Goal: Task Accomplishment & Management: Use online tool/utility

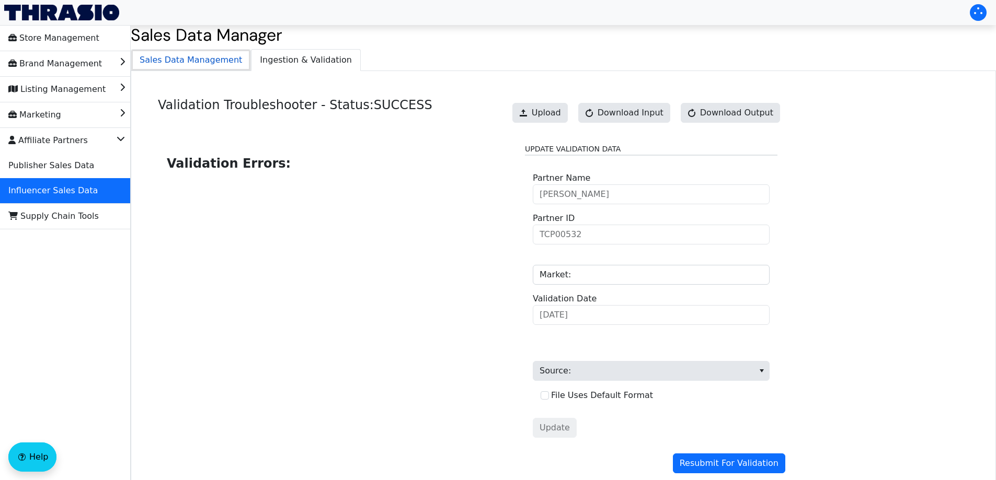
click at [204, 61] on span "Sales Data Management" at bounding box center [190, 60] width 119 height 21
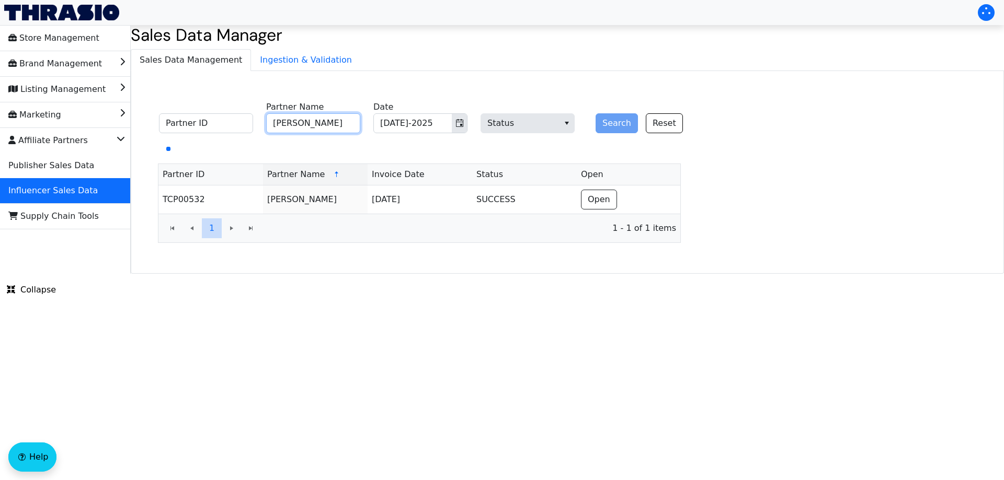
drag, startPoint x: 327, startPoint y: 121, endPoint x: 376, endPoint y: 128, distance: 50.2
click at [327, 121] on input "[PERSON_NAME]" at bounding box center [313, 123] width 94 height 20
paste input "The Lovin Sisters"
type input "The Lovin Sisters"
click at [612, 125] on button "Search" at bounding box center [616, 123] width 42 height 20
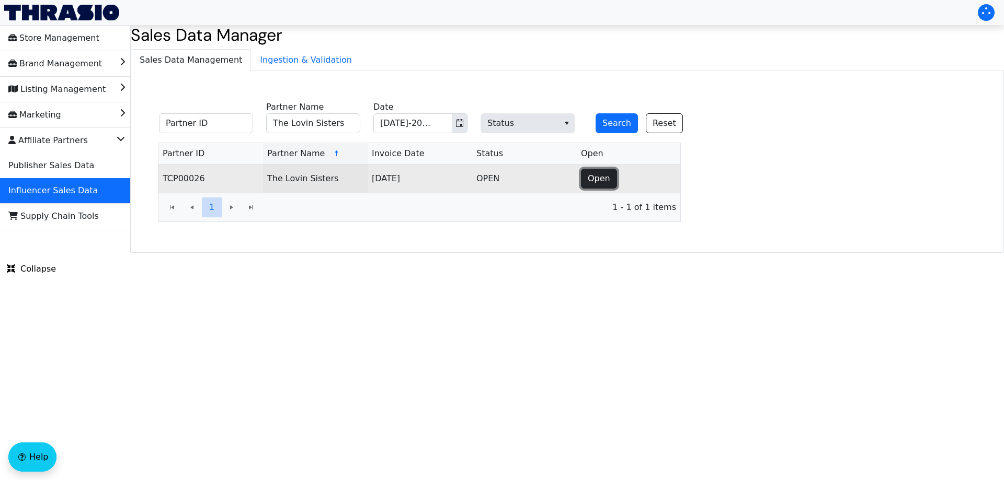
click at [582, 176] on button "Open" at bounding box center [599, 179] width 36 height 20
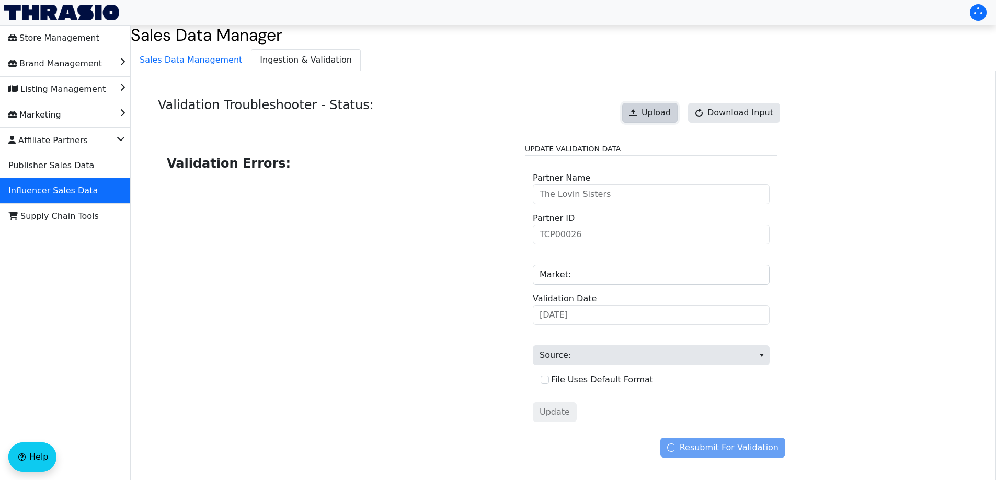
click at [662, 112] on span "Upload" at bounding box center [655, 113] width 29 height 13
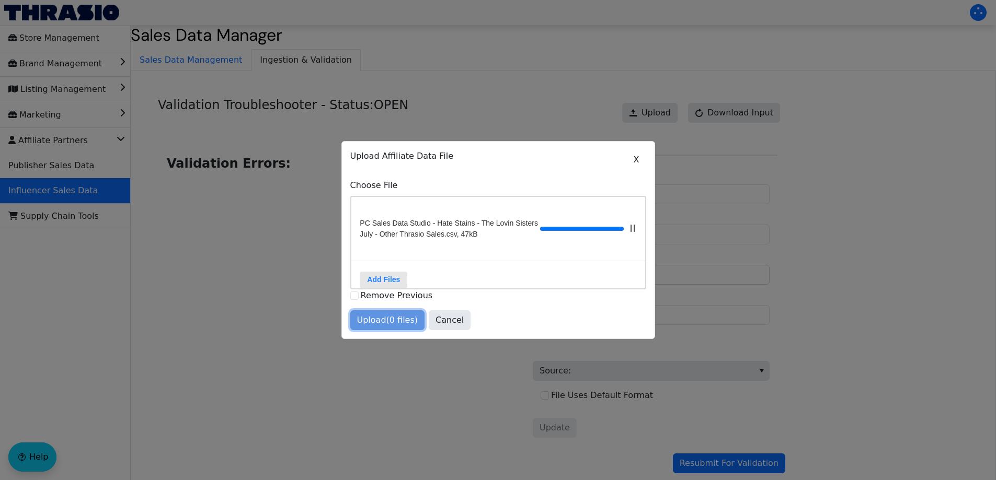
click at [393, 327] on span "Upload (0 files)" at bounding box center [387, 320] width 61 height 13
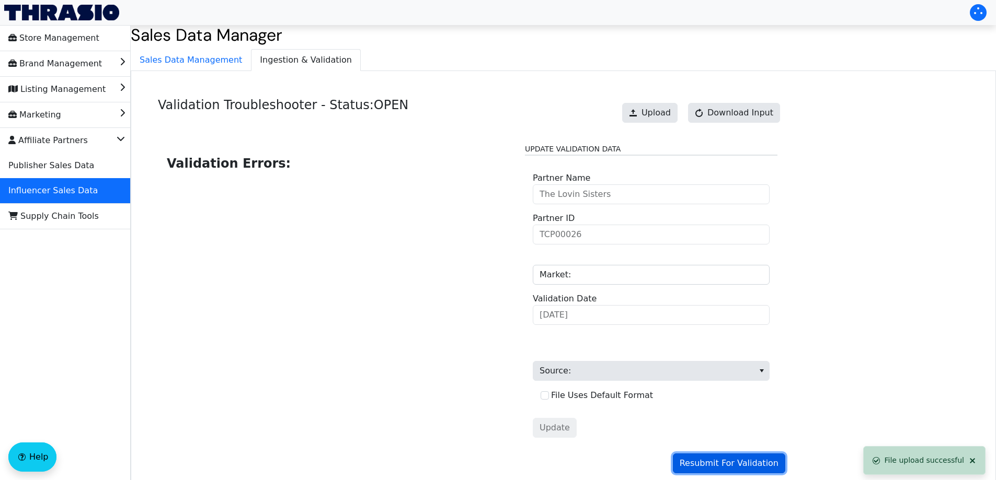
click at [709, 461] on span "Resubmit For Validation" at bounding box center [729, 463] width 99 height 13
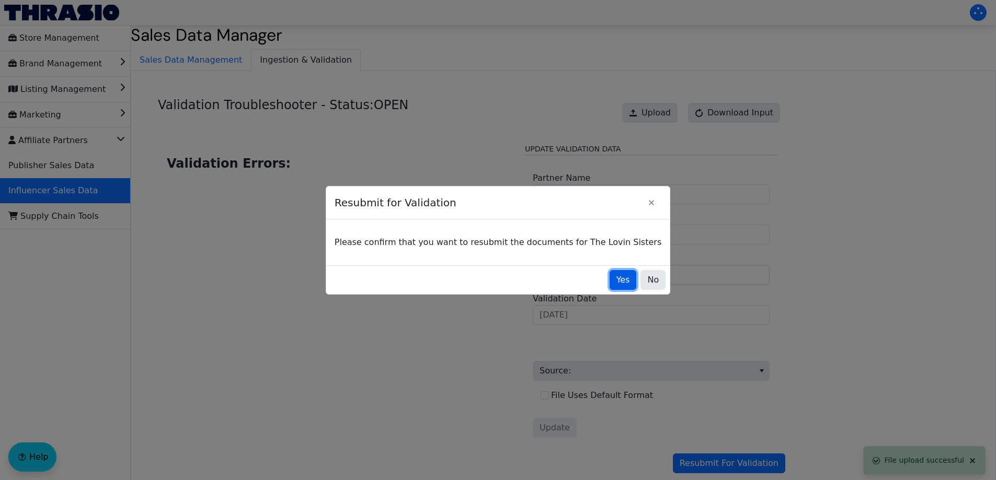
click at [610, 286] on button "Yes" at bounding box center [623, 280] width 27 height 20
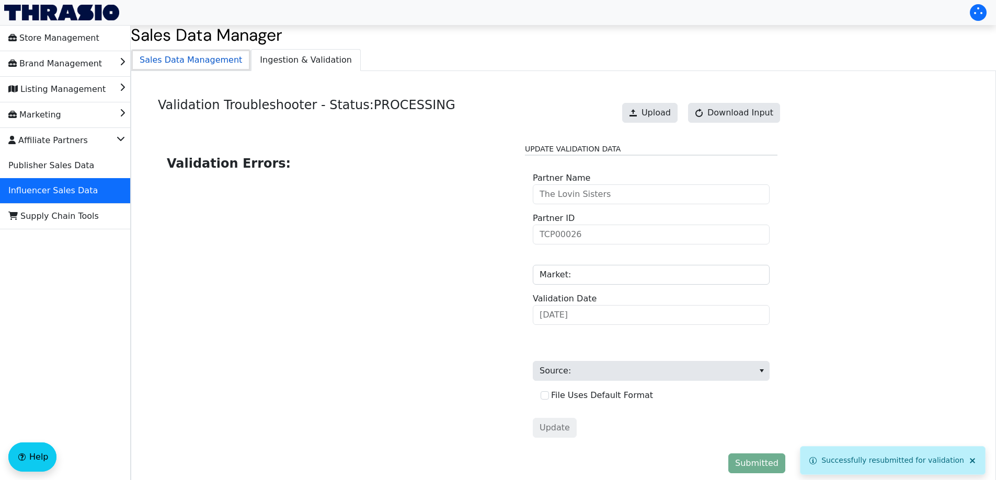
click at [201, 57] on span "Sales Data Management" at bounding box center [190, 60] width 119 height 21
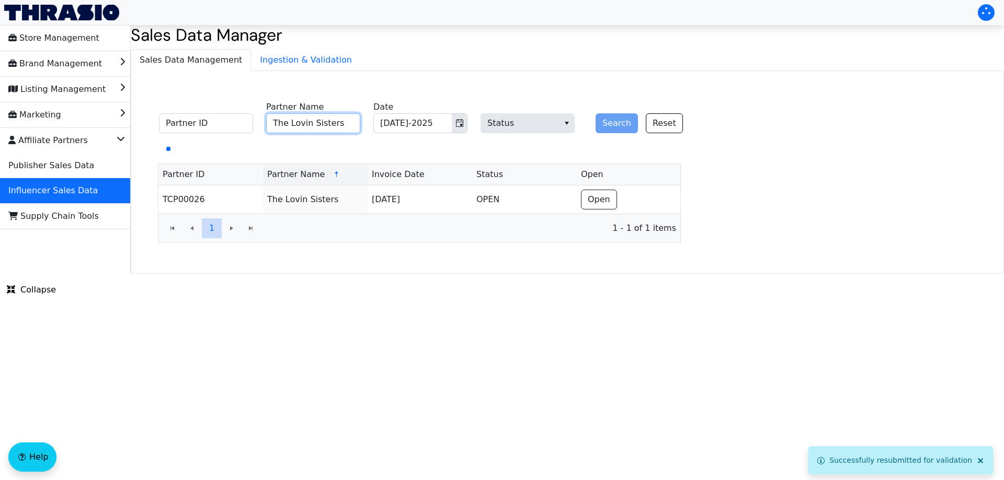
click at [320, 127] on input "The Lovin Sisters" at bounding box center [313, 123] width 94 height 20
